Goal: Information Seeking & Learning: Learn about a topic

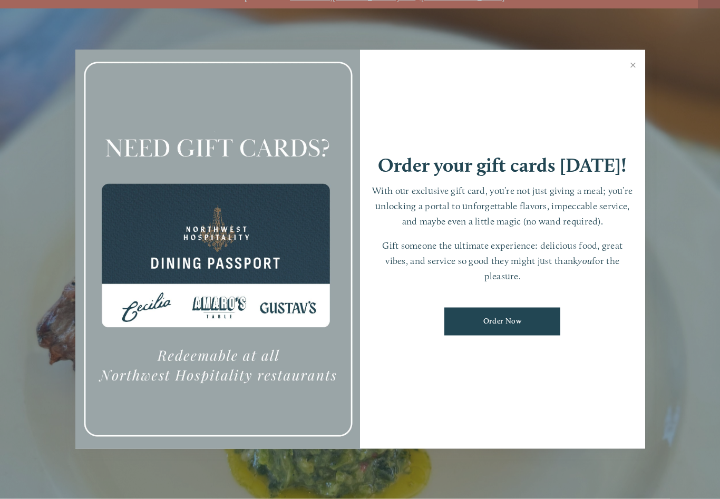
scroll to position [14, 0]
click at [634, 74] on link "Close" at bounding box center [633, 67] width 21 height 30
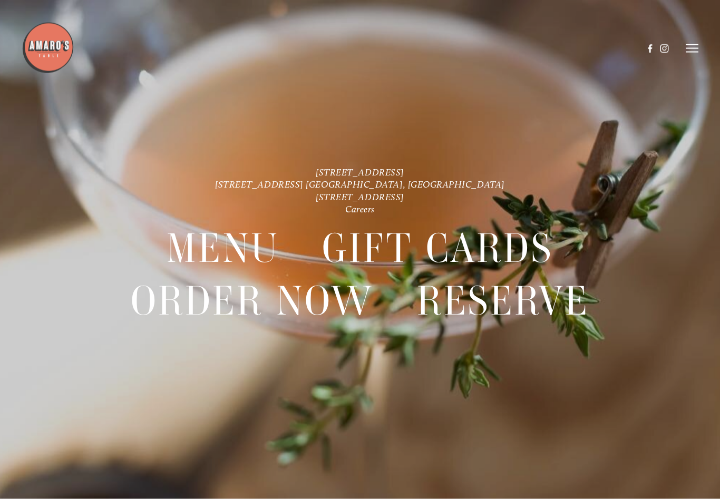
scroll to position [22, 0]
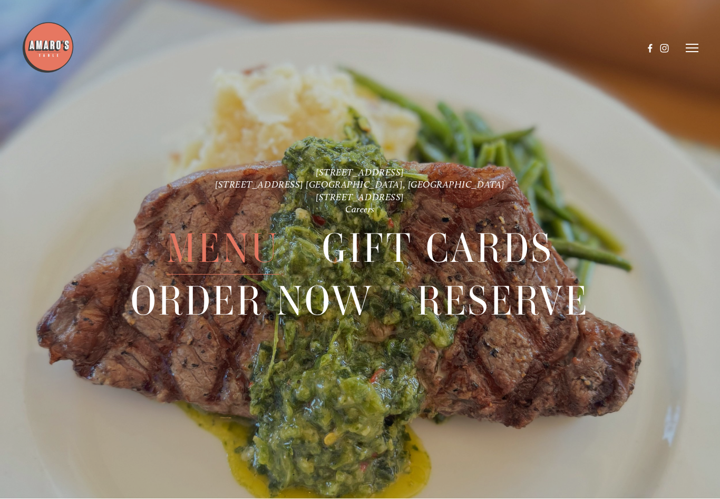
click at [188, 249] on span "Menu" at bounding box center [223, 249] width 112 height 52
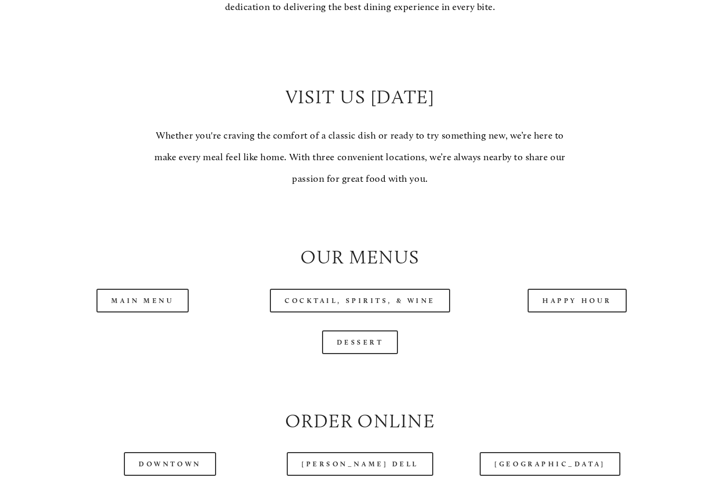
scroll to position [825, 0]
click at [118, 289] on link "Main Menu" at bounding box center [142, 301] width 92 height 24
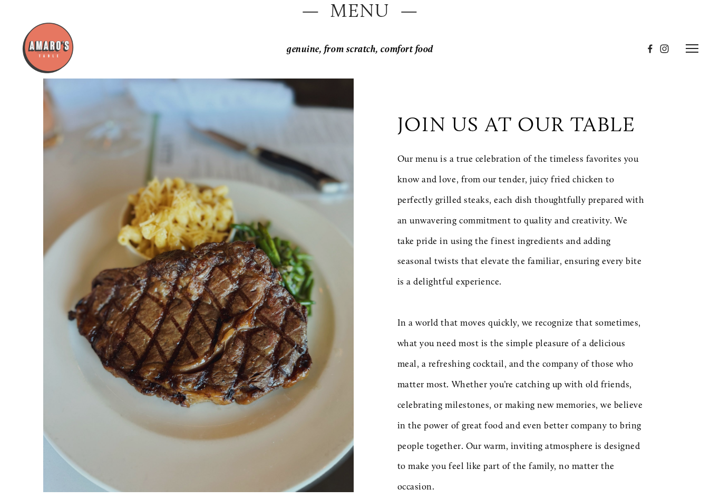
scroll to position [154, 0]
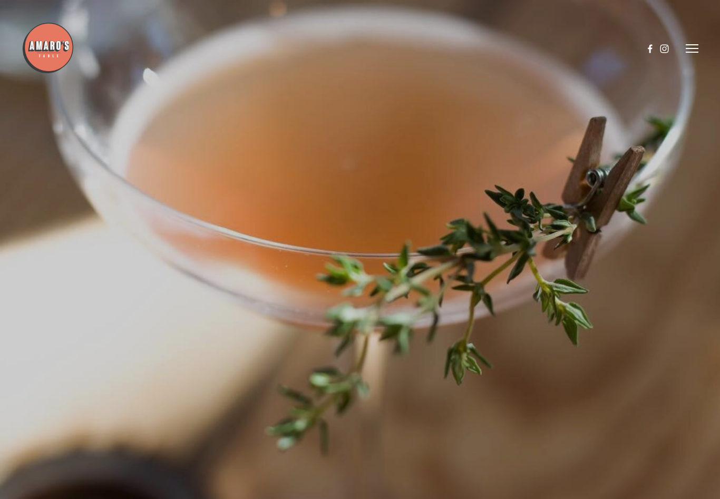
scroll to position [22, 0]
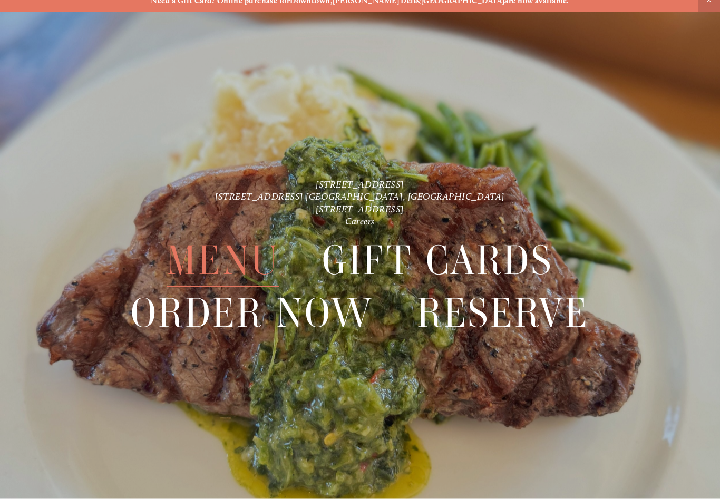
scroll to position [11, 0]
click at [201, 259] on span "Menu" at bounding box center [223, 260] width 112 height 52
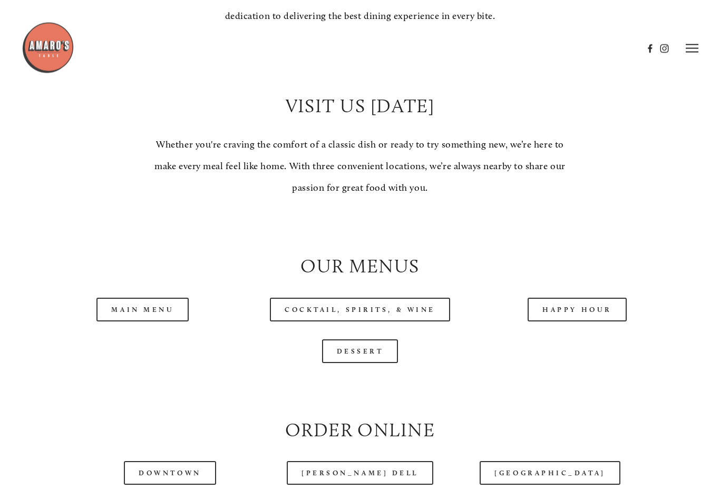
scroll to position [816, 0]
click at [127, 304] on link "Main Menu" at bounding box center [142, 310] width 92 height 24
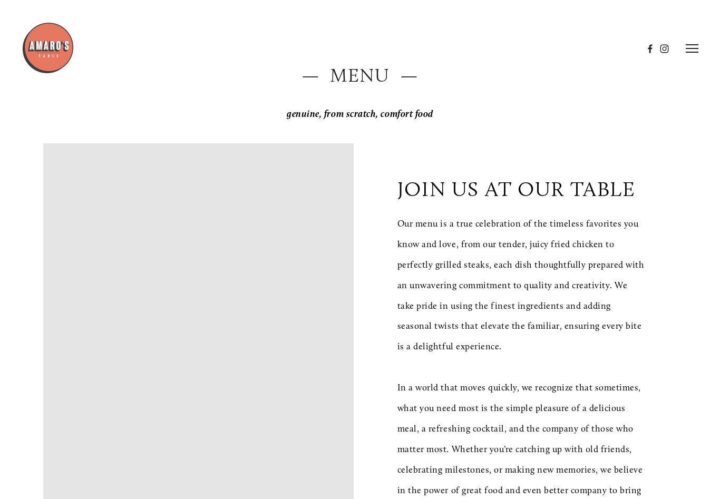
scroll to position [0, 0]
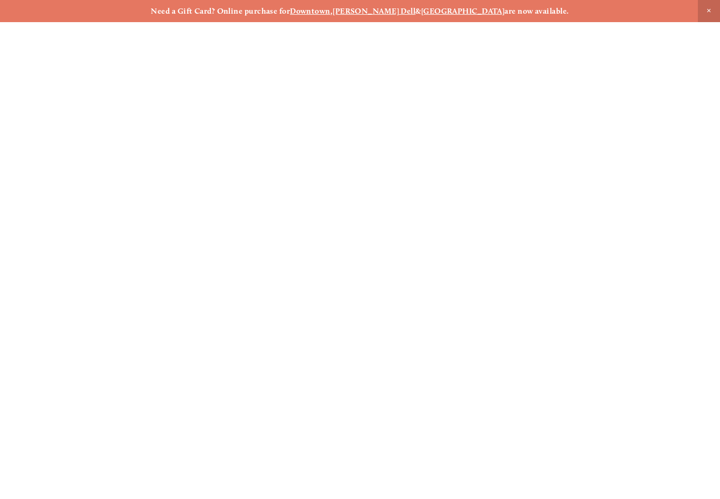
scroll to position [11, 0]
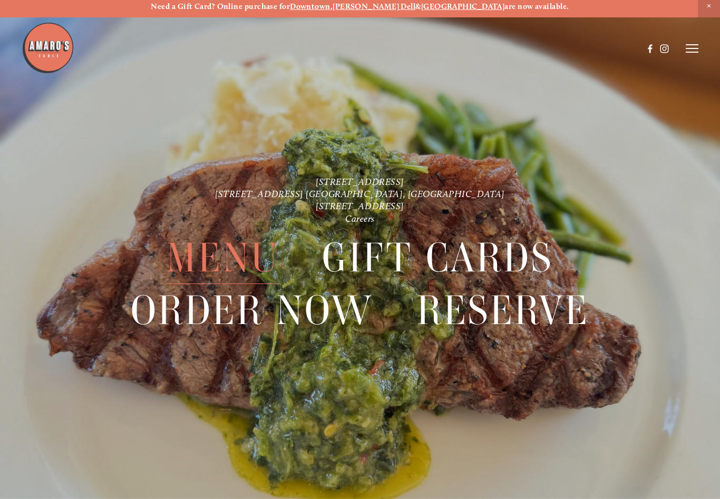
scroll to position [9, 0]
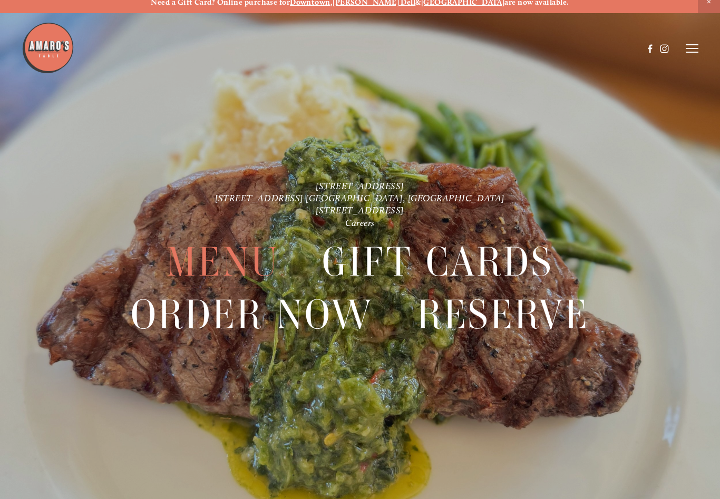
click at [193, 261] on span "Menu" at bounding box center [223, 262] width 112 height 52
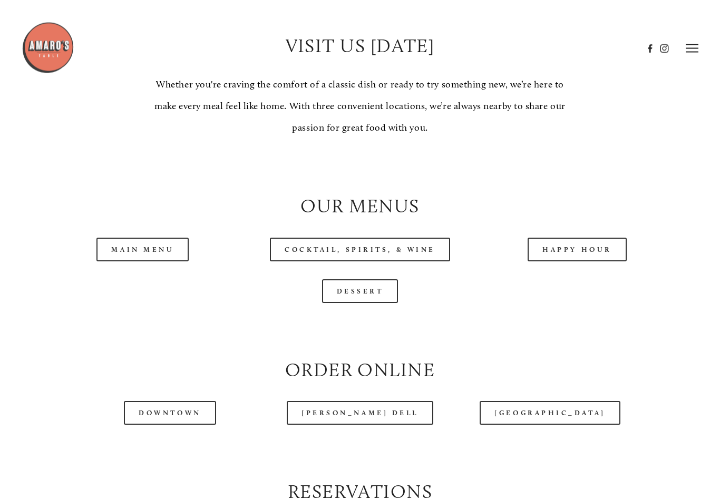
scroll to position [871, 0]
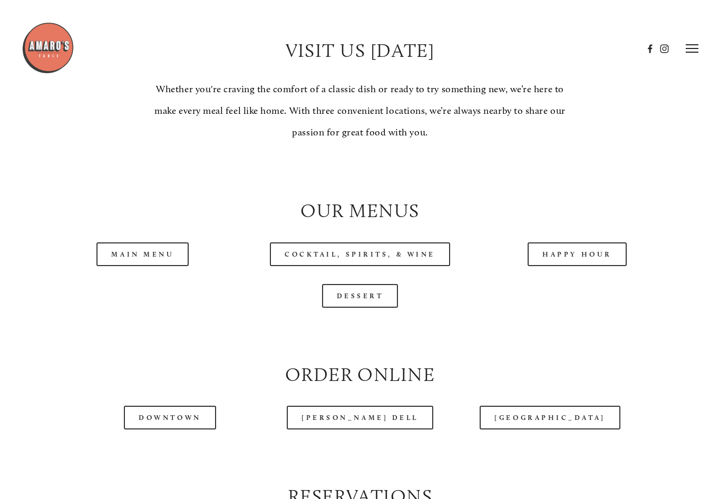
click at [131, 243] on link "Main Menu" at bounding box center [142, 255] width 92 height 24
